Goal: Use online tool/utility: Utilize a website feature to perform a specific function

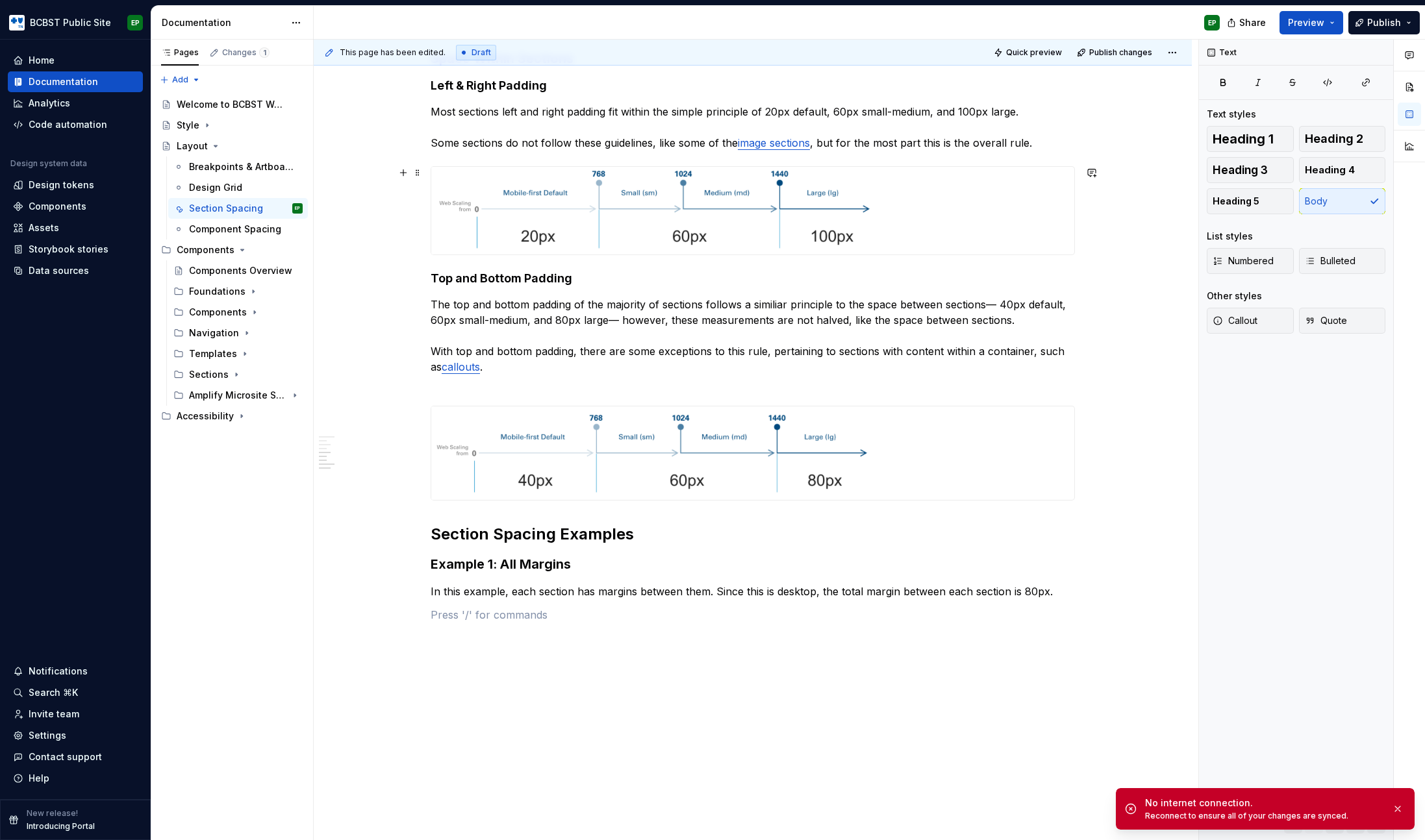
scroll to position [625, 0]
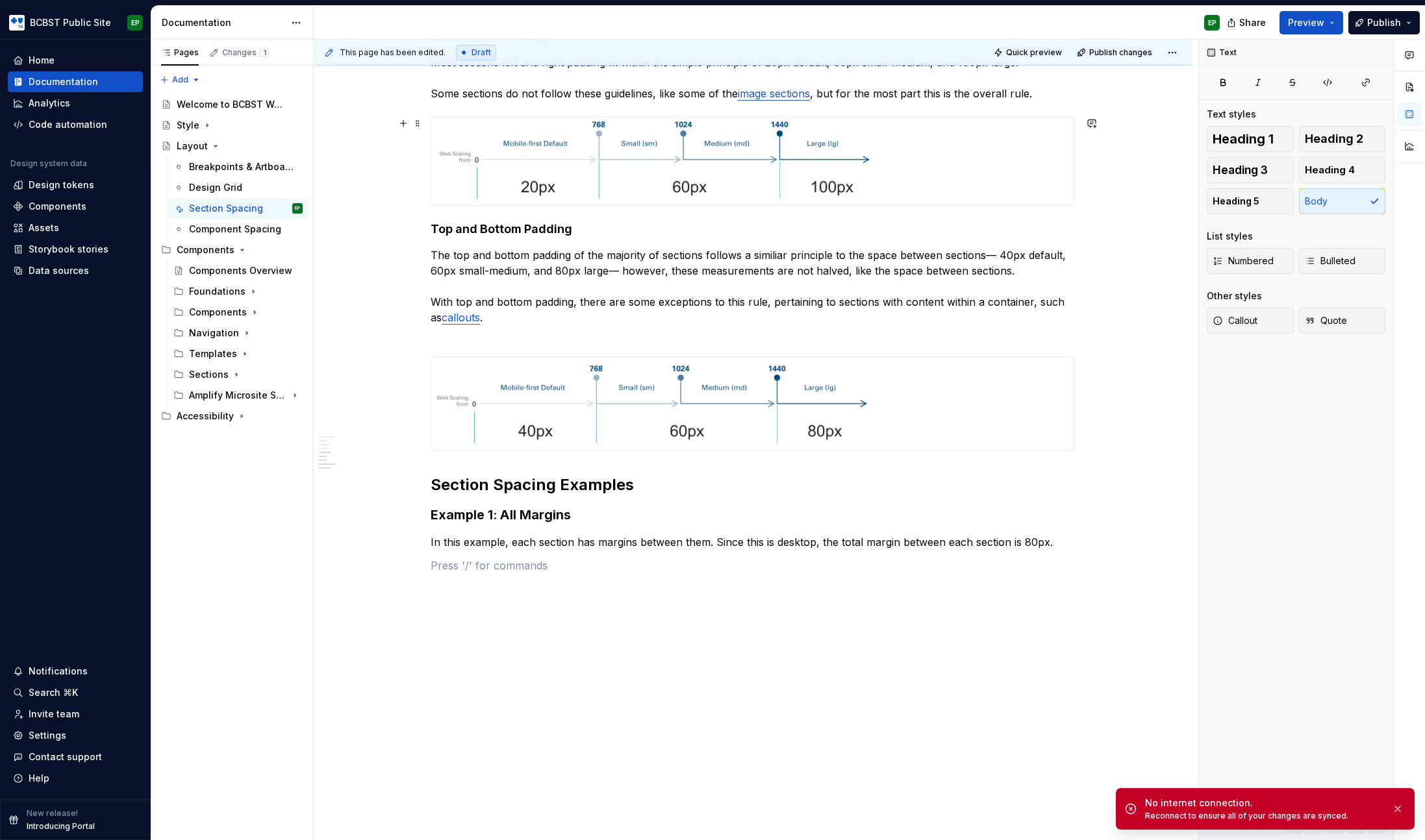
type textarea "*"
click at [479, 568] on p at bounding box center [752, 565] width 644 height 16
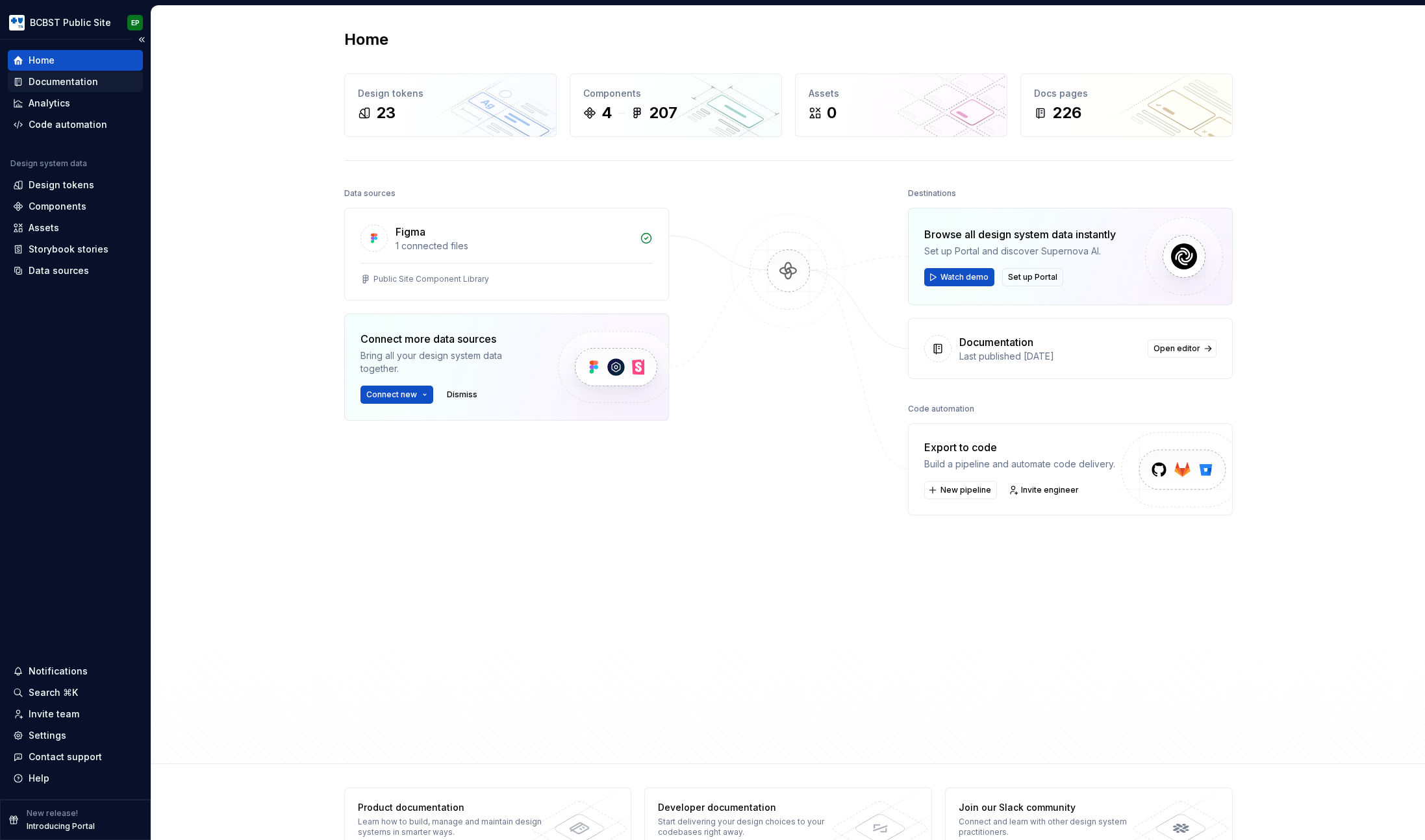
click at [63, 81] on div "Documentation" at bounding box center [63, 82] width 70 height 13
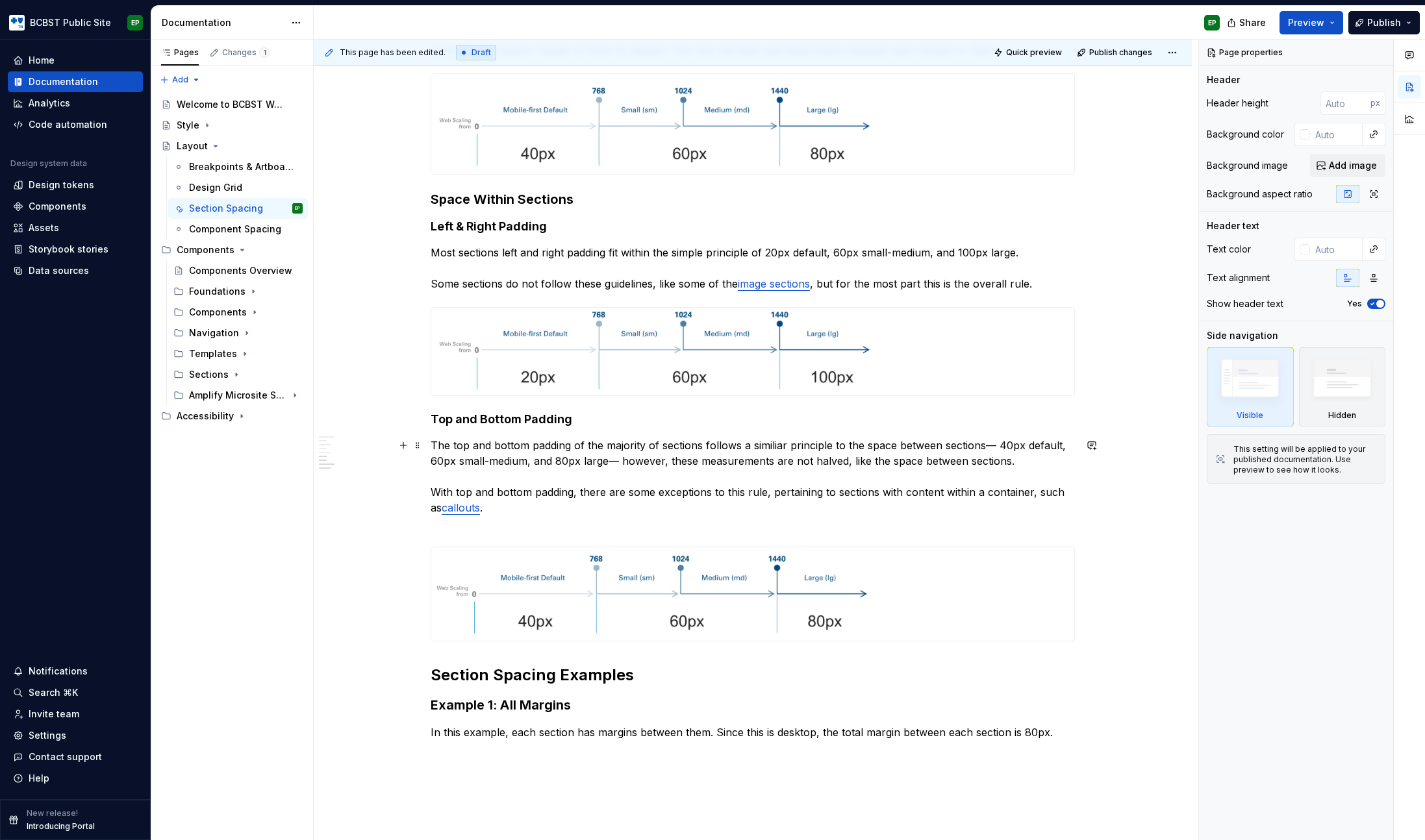
scroll to position [625, 0]
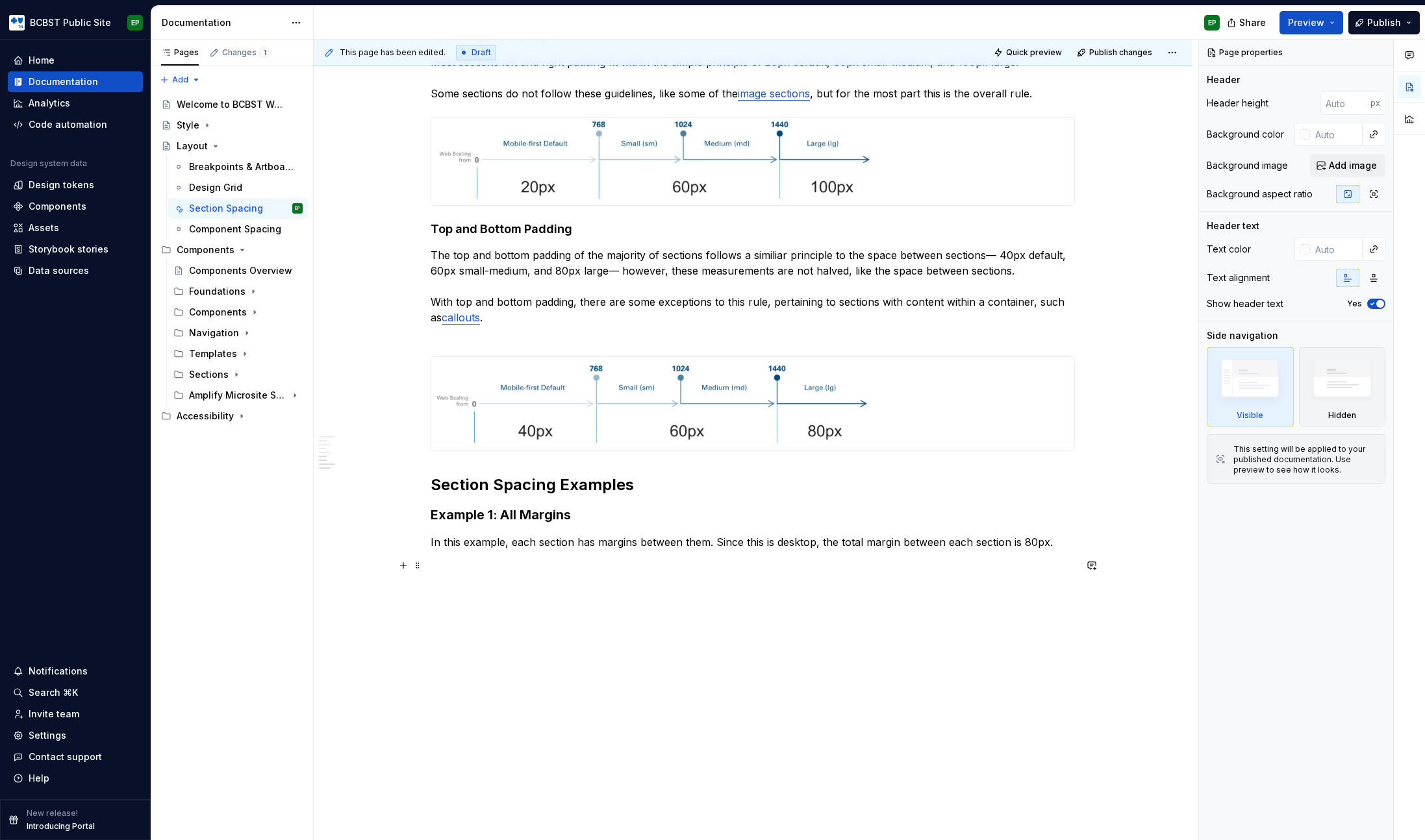
click at [538, 571] on p at bounding box center [752, 565] width 644 height 16
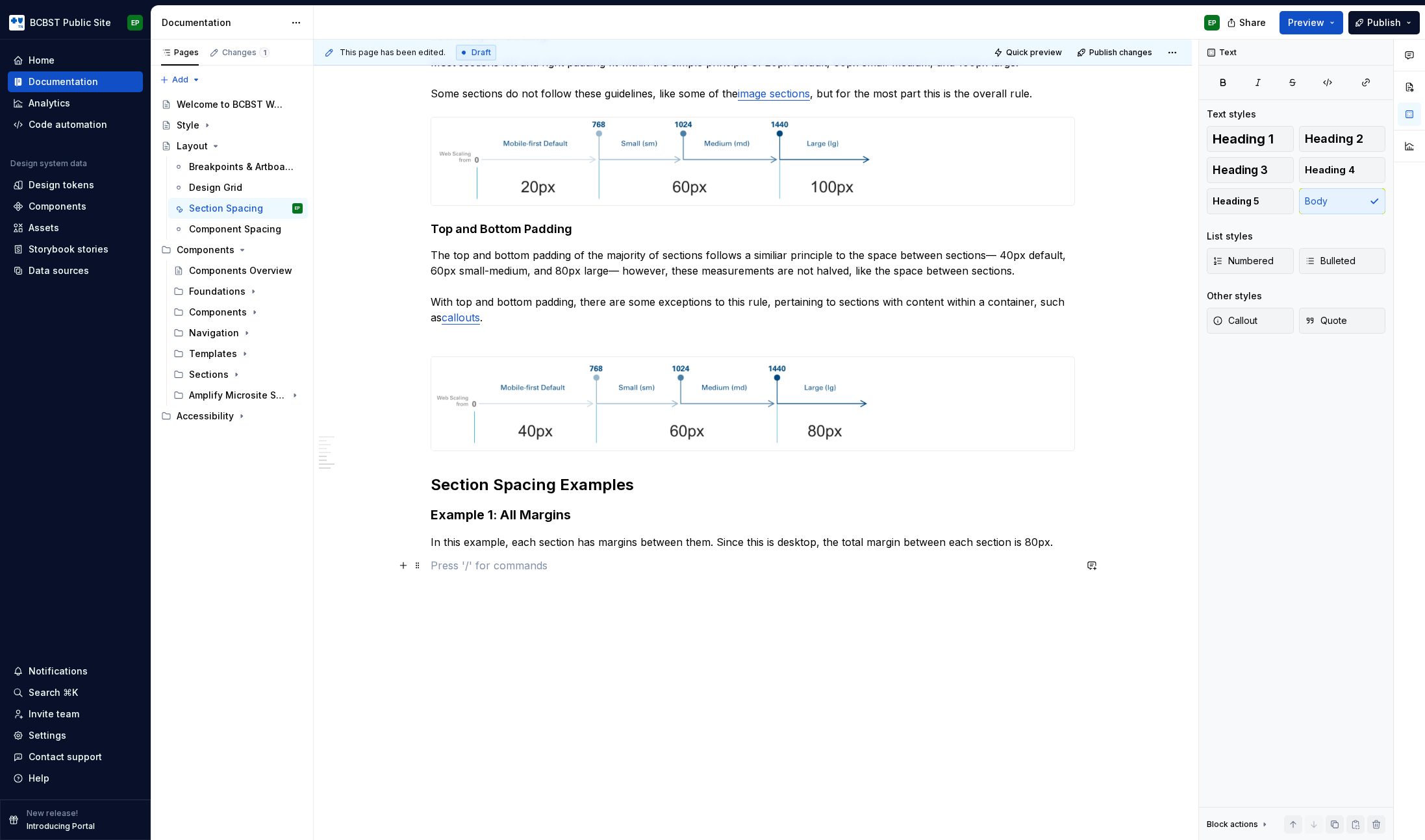
click at [477, 566] on p at bounding box center [752, 565] width 644 height 16
click at [475, 566] on p at bounding box center [752, 565] width 644 height 16
type textarea "*"
click at [499, 566] on p at bounding box center [752, 565] width 644 height 16
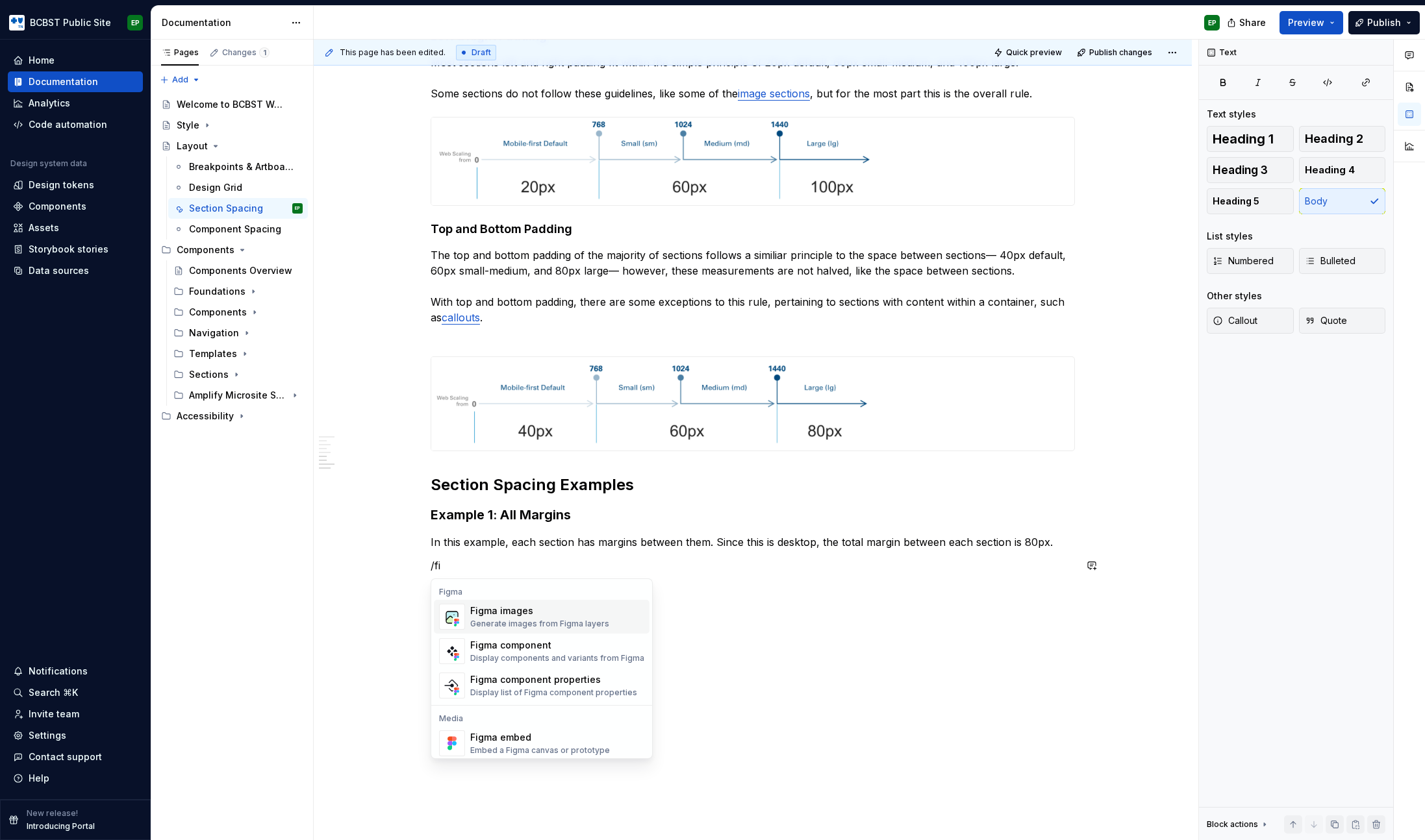
click at [516, 620] on div "Generate images from Figma layers" at bounding box center [539, 624] width 139 height 10
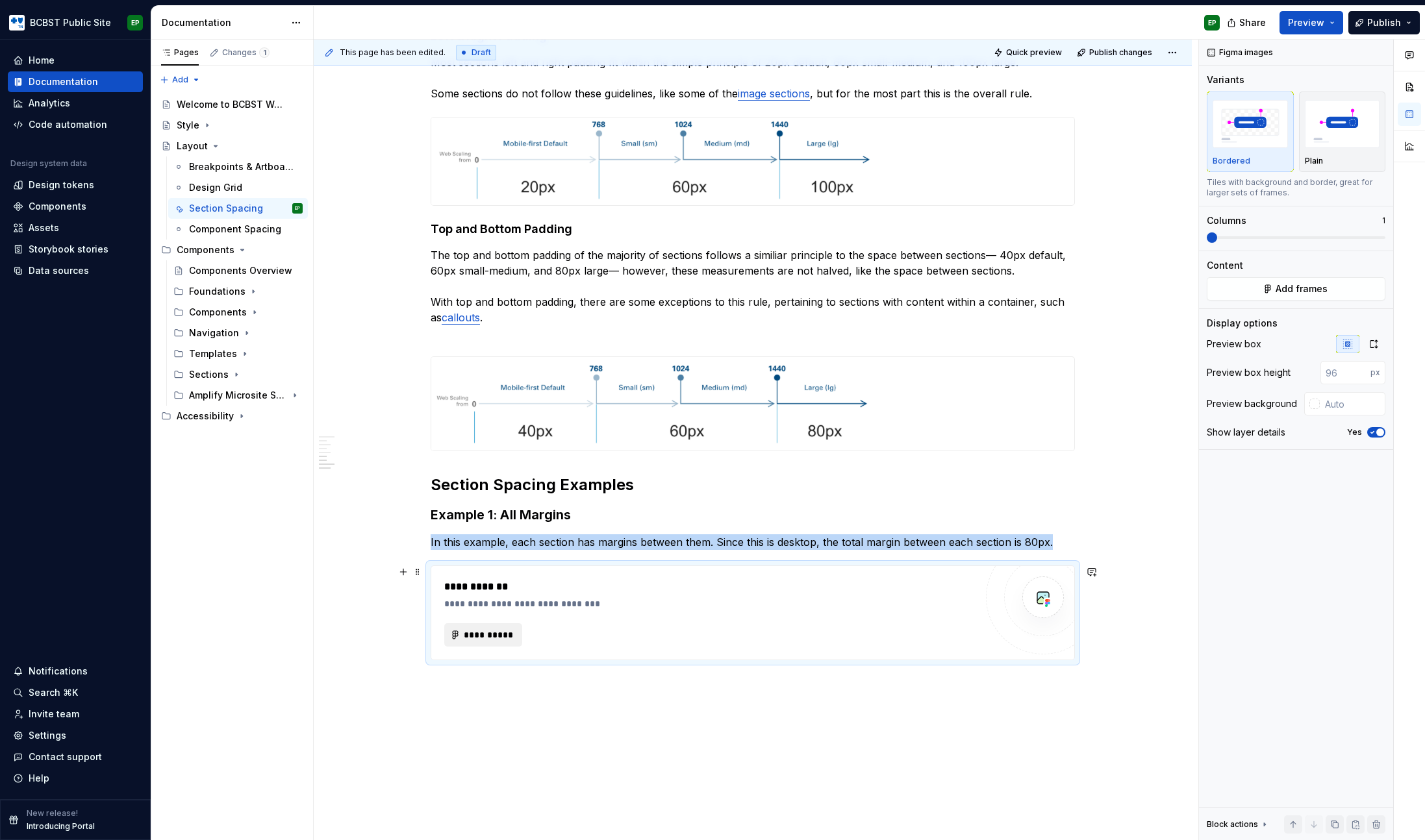
click at [480, 631] on span "**********" at bounding box center [489, 635] width 51 height 13
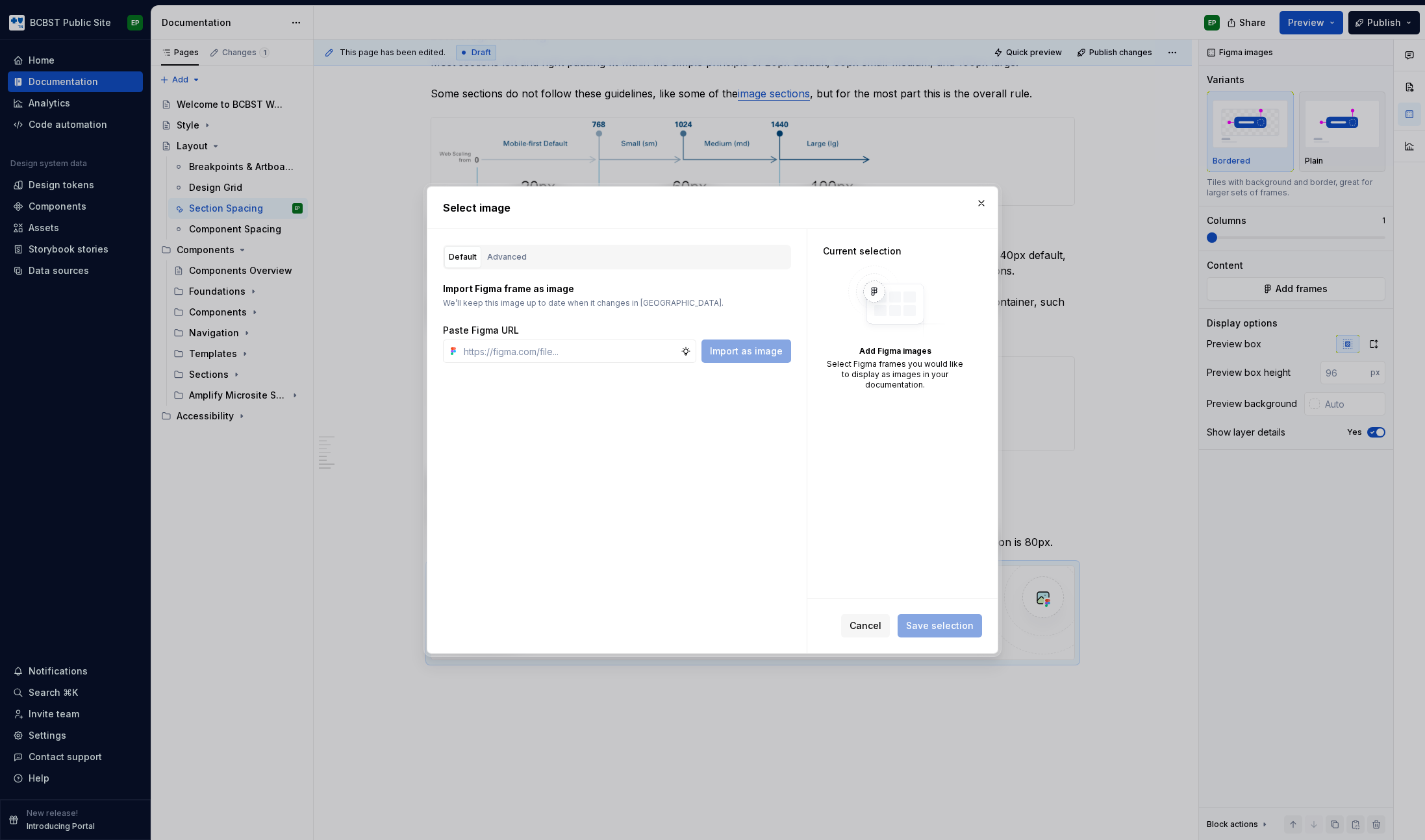
type textarea "*"
click at [549, 356] on input "text" at bounding box center [570, 351] width 222 height 23
paste input "https://www.figma.com/design/n3tsHA0k2x7bRRPLEtkqVC/Public-Site-Component-Libra…"
type input "https://www.figma.com/design/n3tsHA0k2x7bRRPLEtkqVC/Public-Site-Component-Libra…"
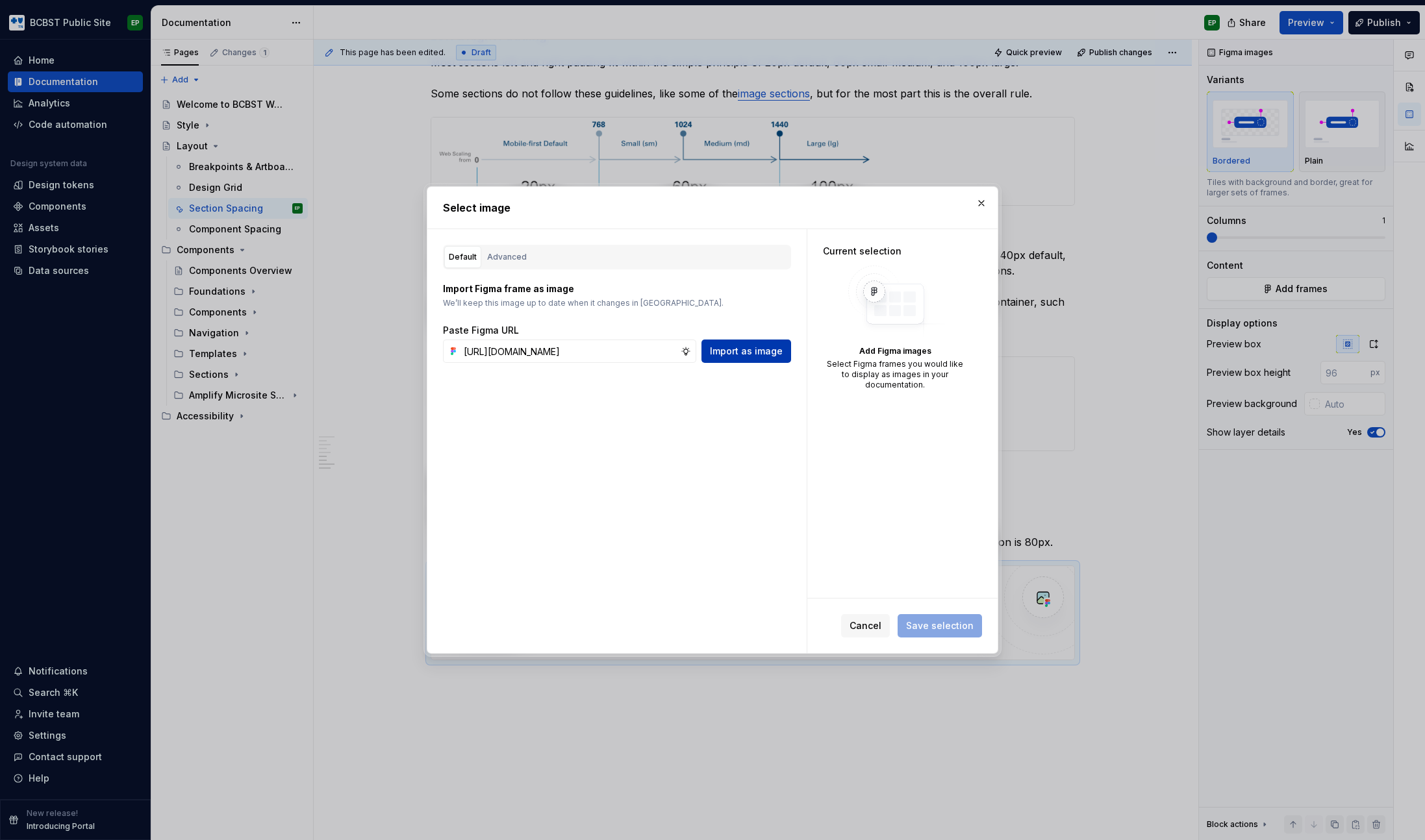
click at [750, 349] on span "Import as image" at bounding box center [746, 351] width 73 height 13
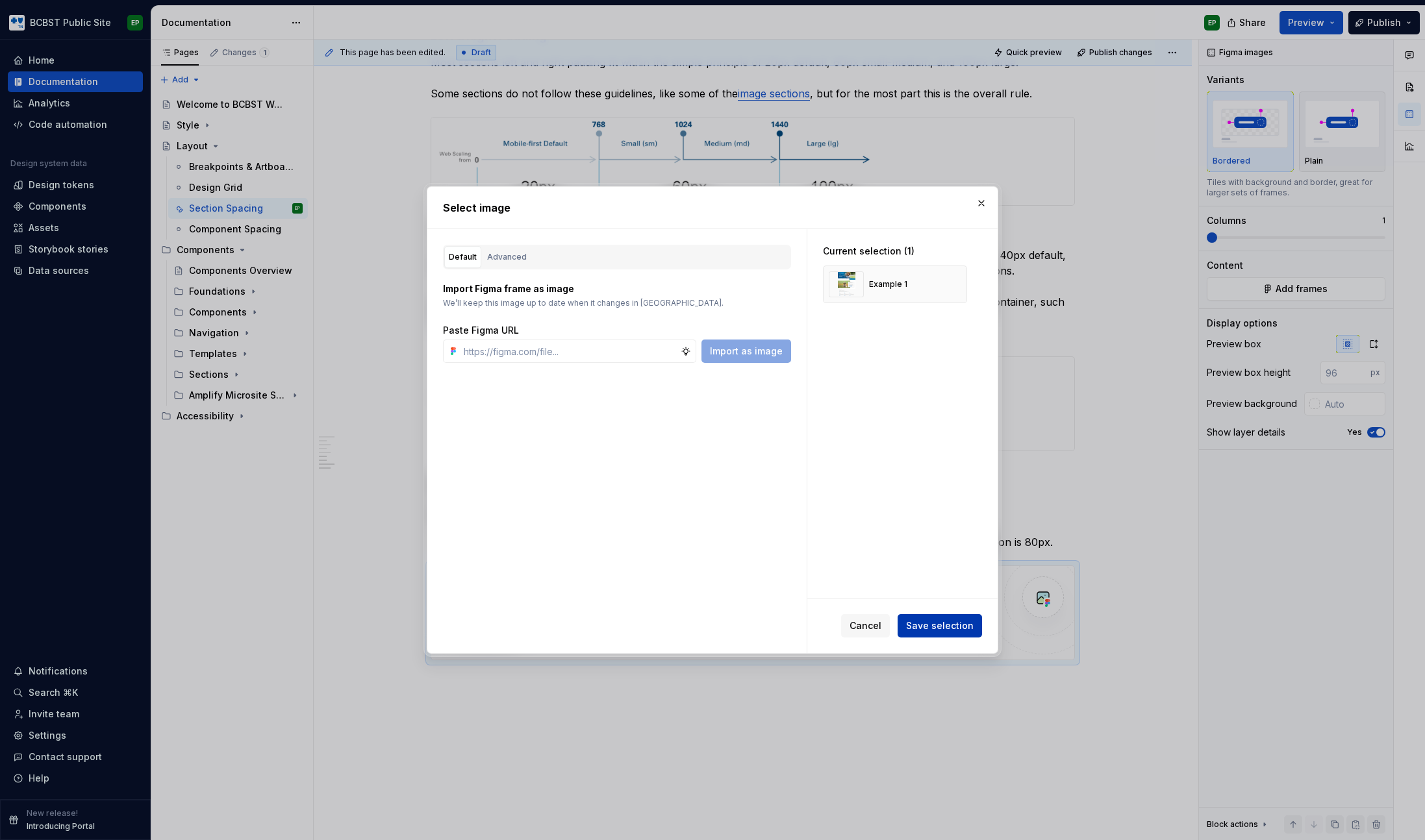
click at [933, 621] on span "Save selection" at bounding box center [940, 626] width 67 height 13
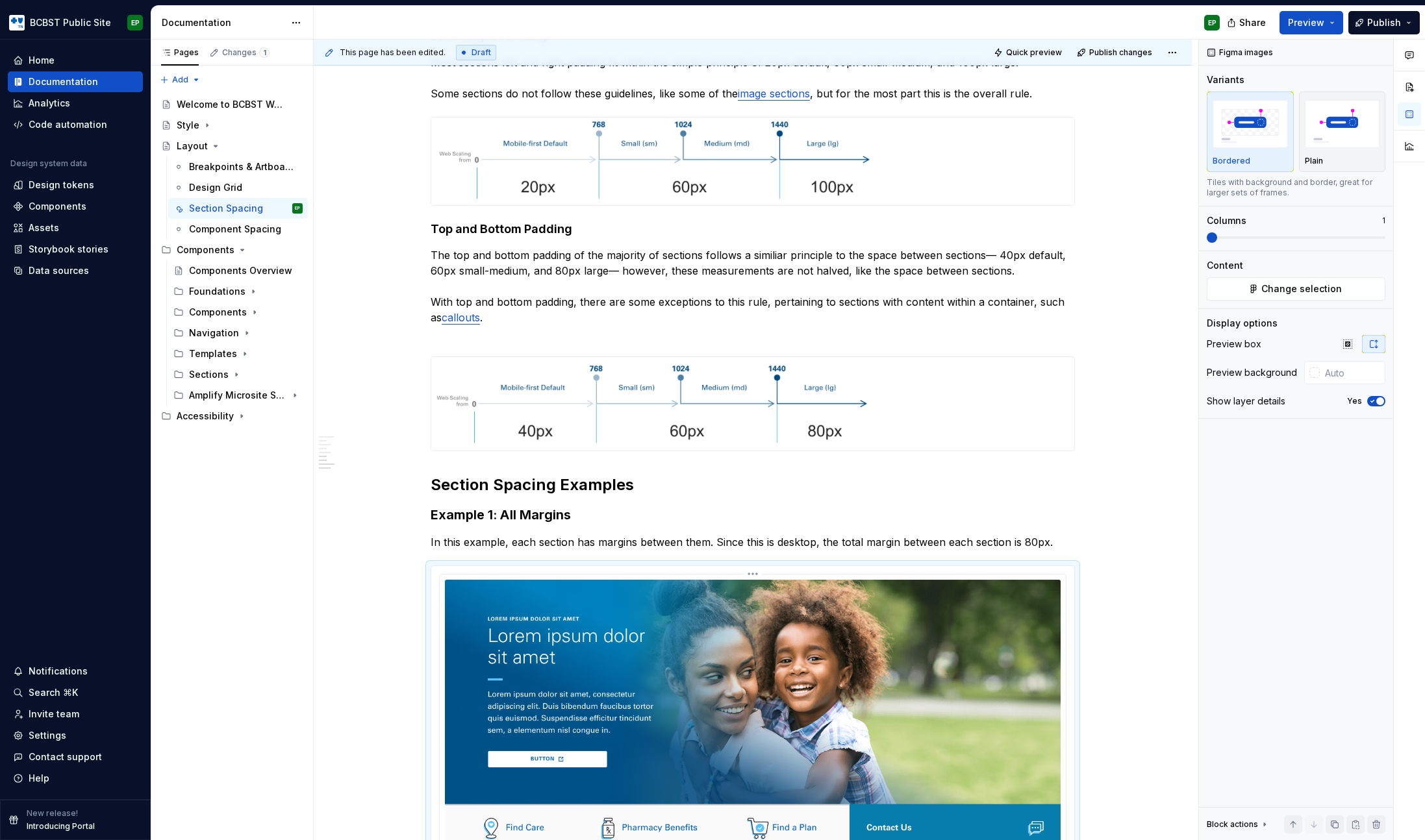
scroll to position [1151, 0]
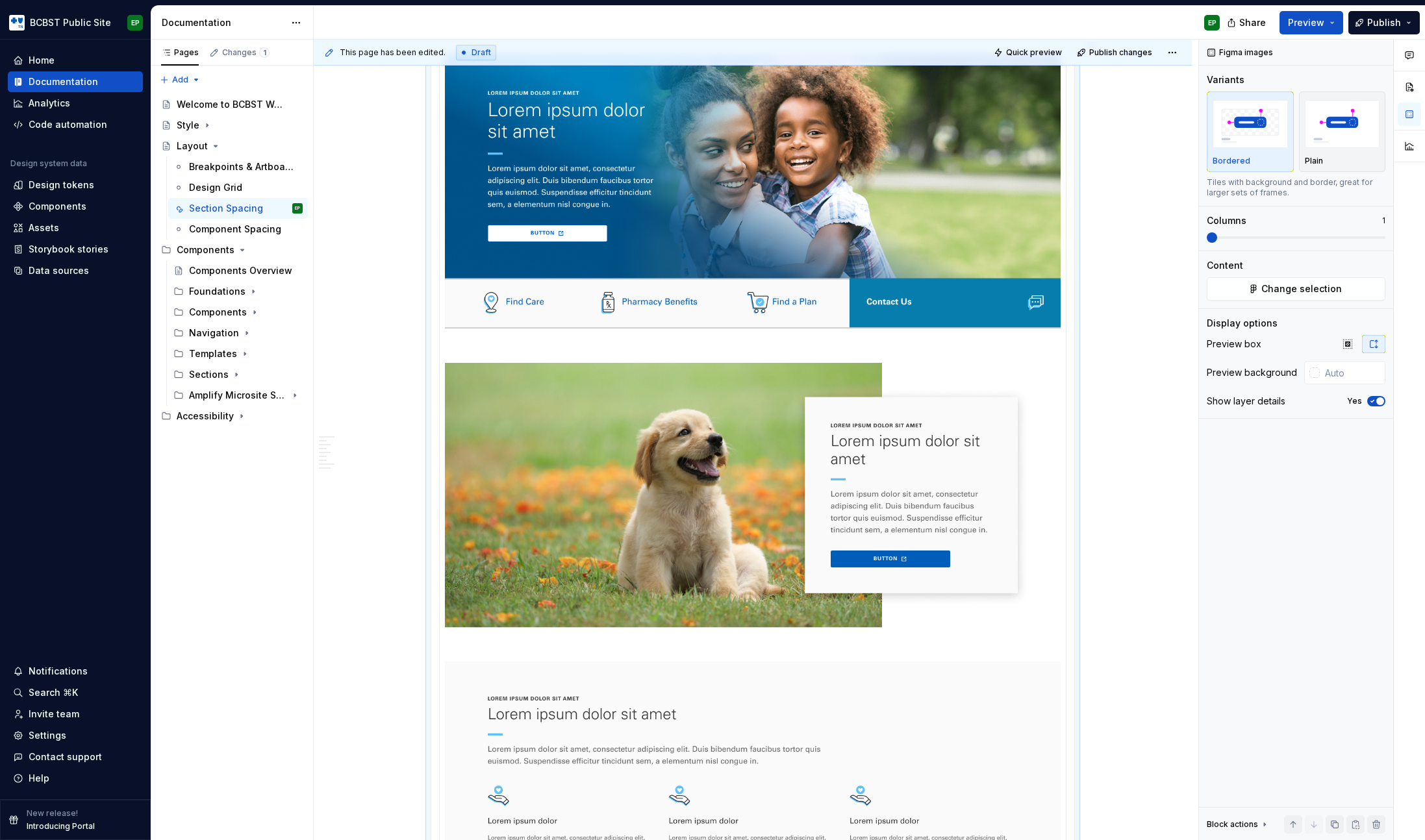
type textarea "*"
